Goal: Obtain resource: Obtain resource

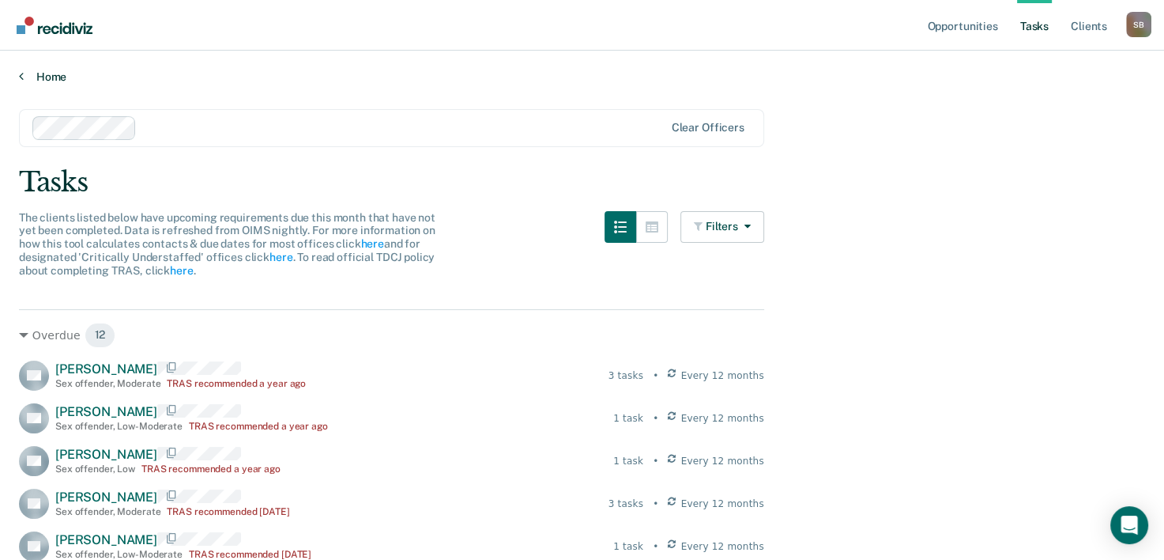
click at [44, 74] on link "Home" at bounding box center [582, 77] width 1126 height 14
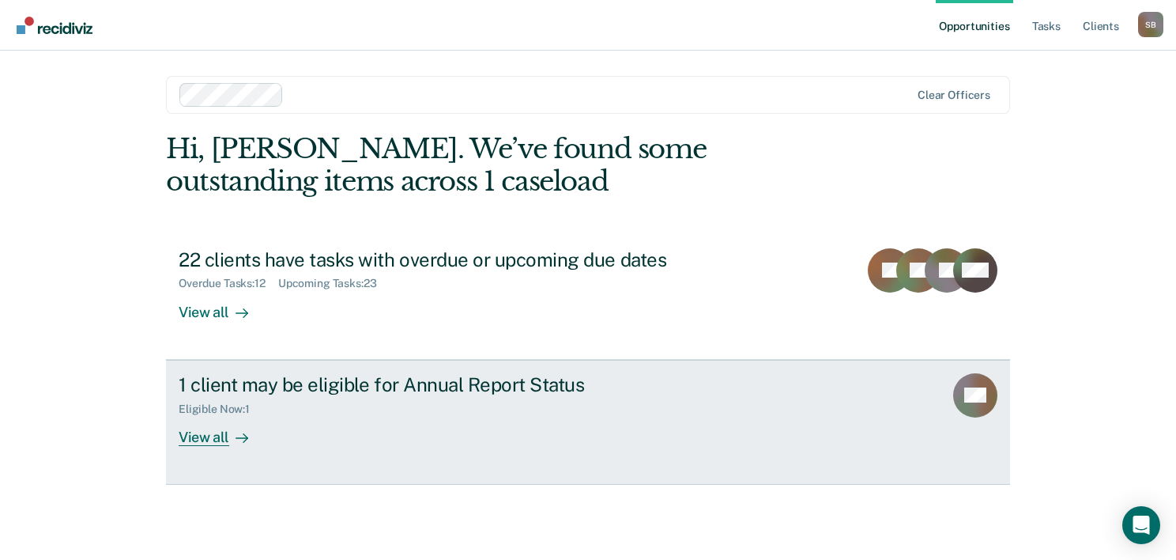
click at [211, 440] on div "View all" at bounding box center [223, 430] width 89 height 31
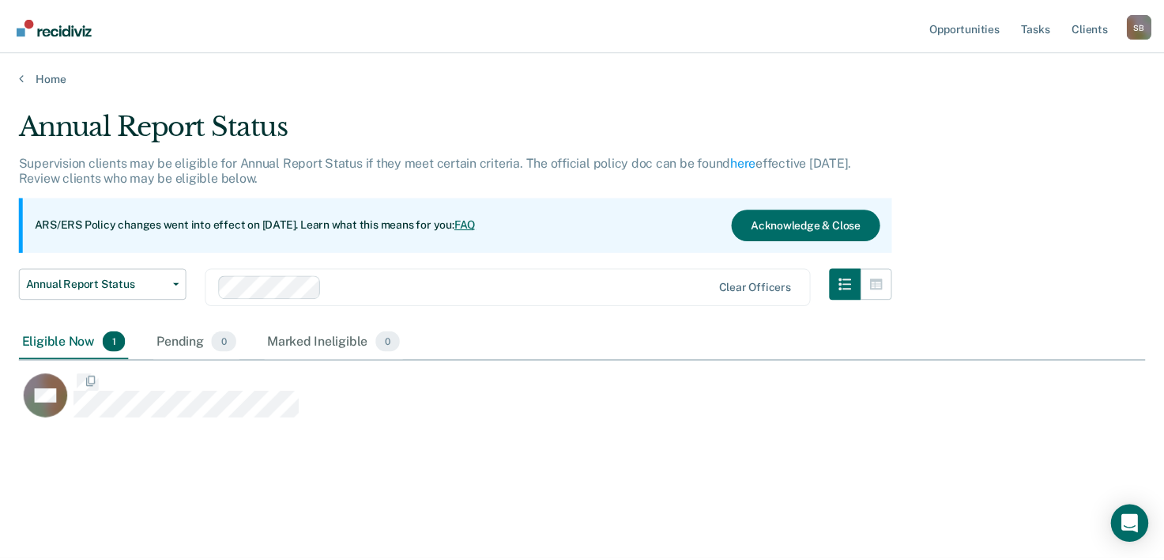
scroll to position [319, 1125]
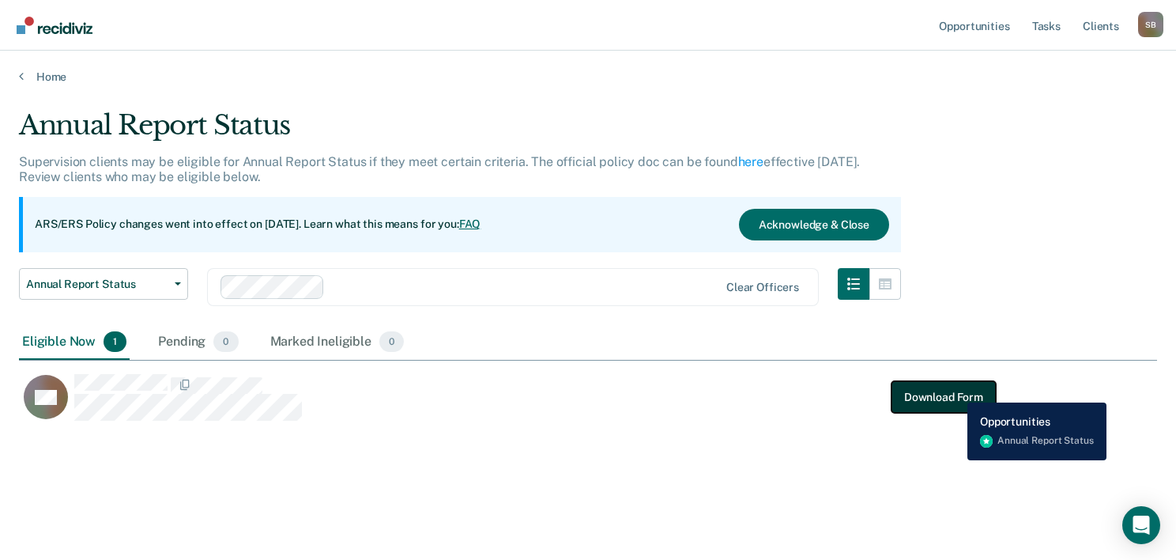
click at [956, 390] on button "Download Form" at bounding box center [944, 397] width 104 height 32
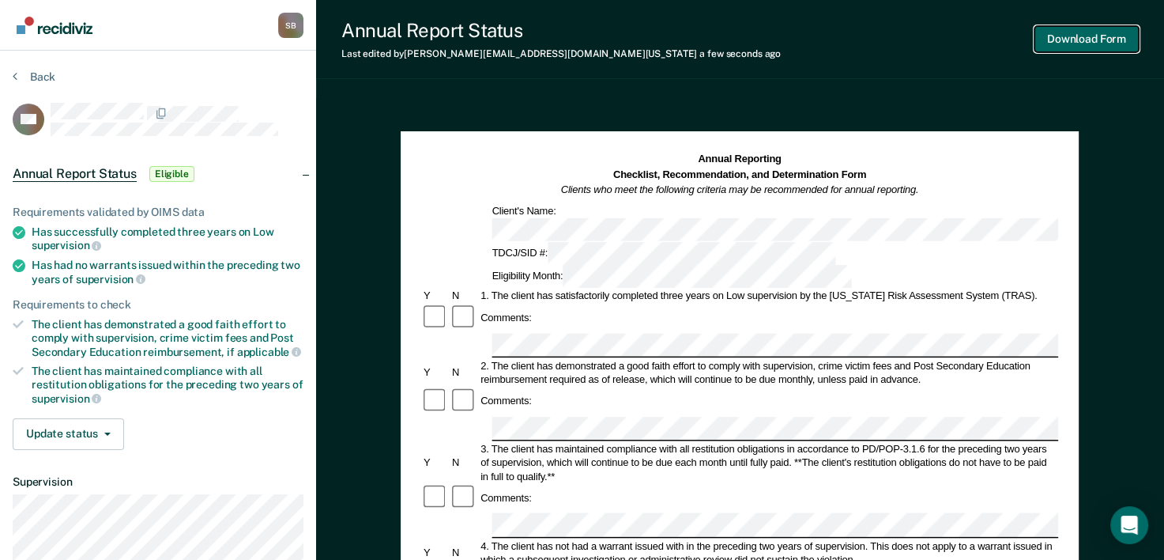
click at [1073, 41] on button "Download Form" at bounding box center [1087, 39] width 104 height 26
